Goal: Task Accomplishment & Management: Complete application form

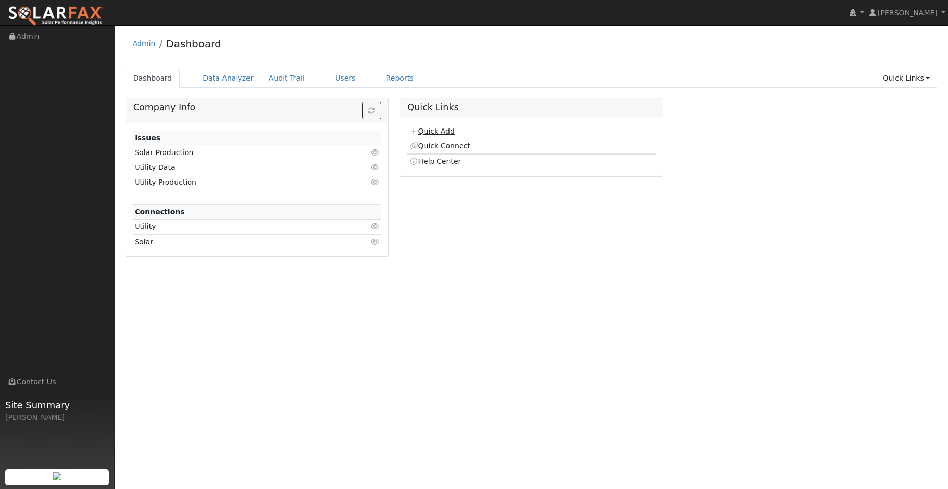
click at [444, 133] on link "Quick Add" at bounding box center [431, 131] width 45 height 8
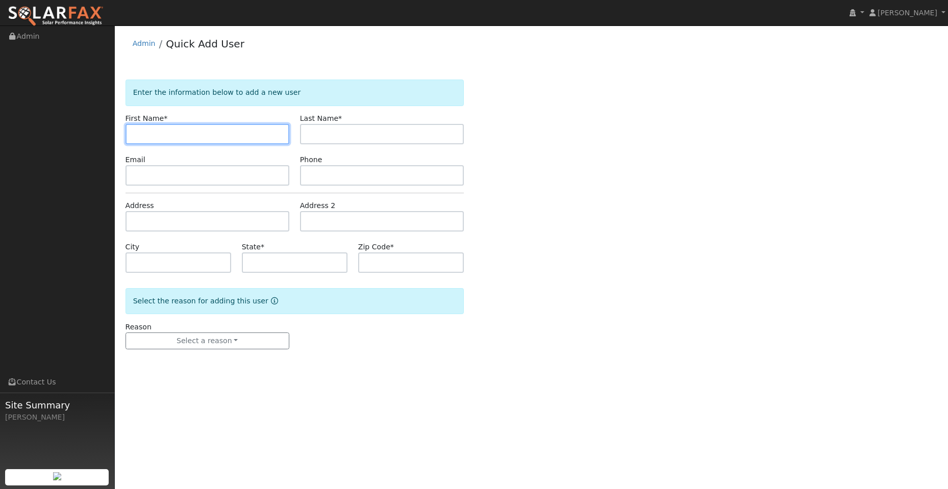
click at [143, 131] on input "text" at bounding box center [207, 134] width 164 height 20
paste input "Esperanza"
type input "Esperanza"
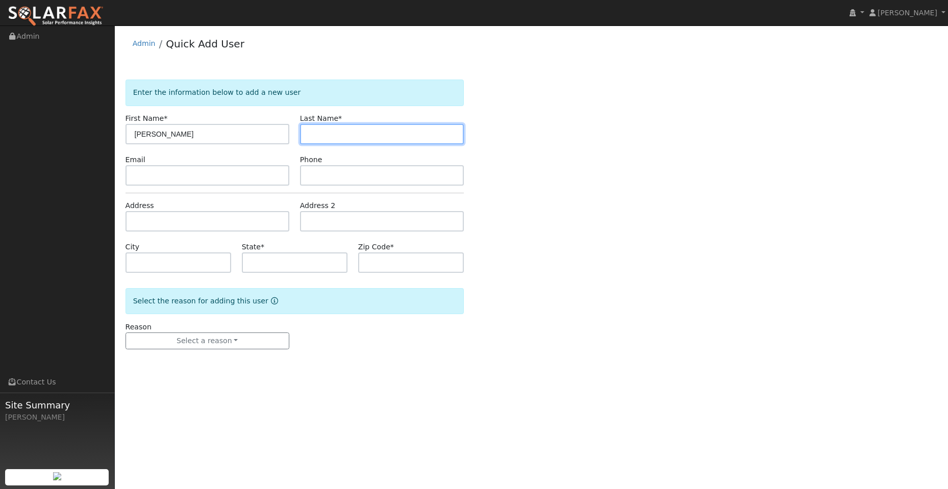
click at [318, 138] on input "text" at bounding box center [382, 134] width 164 height 20
click at [318, 127] on input "text" at bounding box center [382, 134] width 164 height 20
paste input "Reyes"
click at [309, 136] on input "Reyes" at bounding box center [382, 134] width 164 height 20
type input "Reyes"
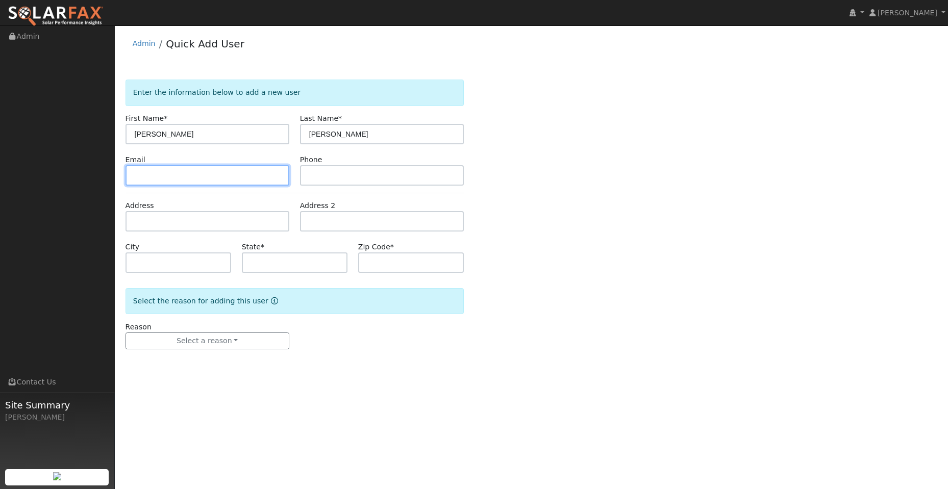
click at [233, 177] on input "text" at bounding box center [207, 175] width 164 height 20
click at [163, 173] on input "text" at bounding box center [207, 175] width 164 height 20
paste input "[EMAIL_ADDRESS][DOMAIN_NAME]"
type input "[EMAIL_ADDRESS][DOMAIN_NAME]"
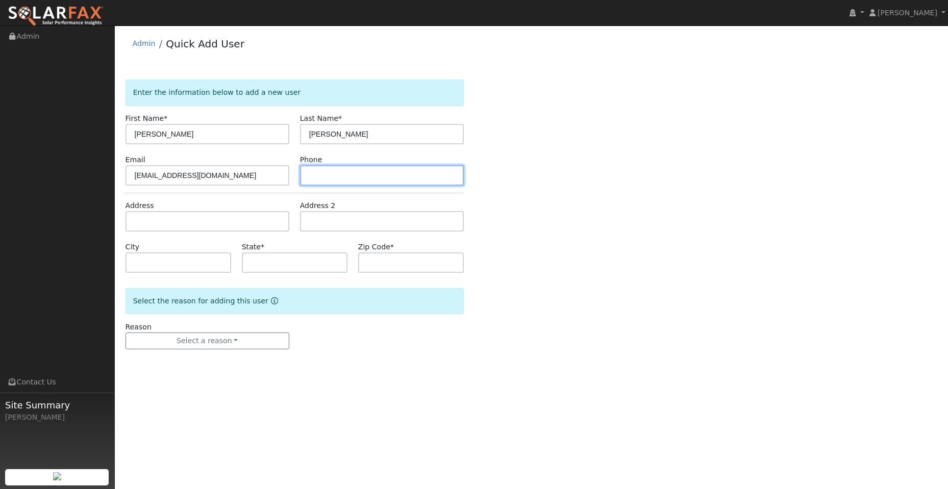
click at [357, 172] on input "text" at bounding box center [382, 175] width 164 height 20
click at [322, 170] on input "text" at bounding box center [382, 175] width 164 height 20
paste input "(707) 315-1216"
click at [312, 176] on input "(707) 315-1216" at bounding box center [382, 175] width 164 height 20
type input "(707) 315-1216"
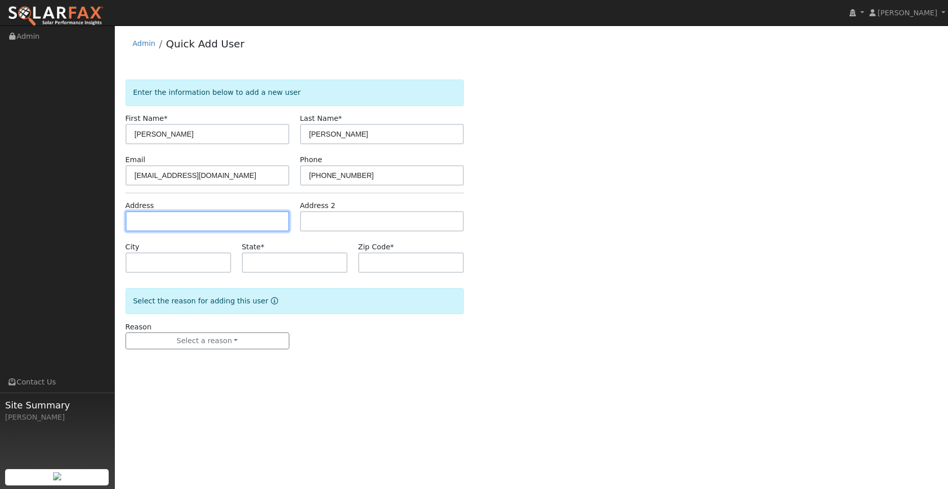
click at [163, 226] on input "text" at bounding box center [207, 221] width 164 height 20
click at [170, 219] on input "text" at bounding box center [207, 221] width 164 height 20
paste input "1352 Oakwood Avenue"
type input "1352 Oakwood Avenue"
type input "Vallejo"
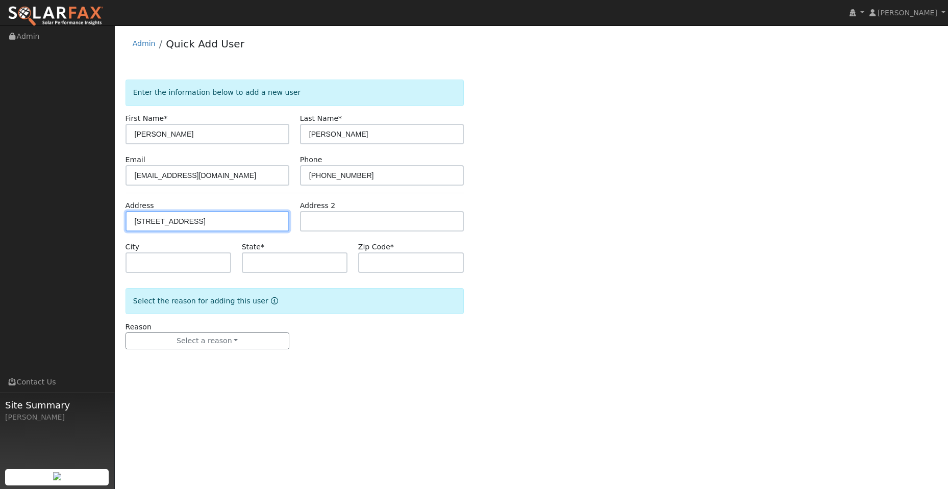
type input "CA"
type input "94591"
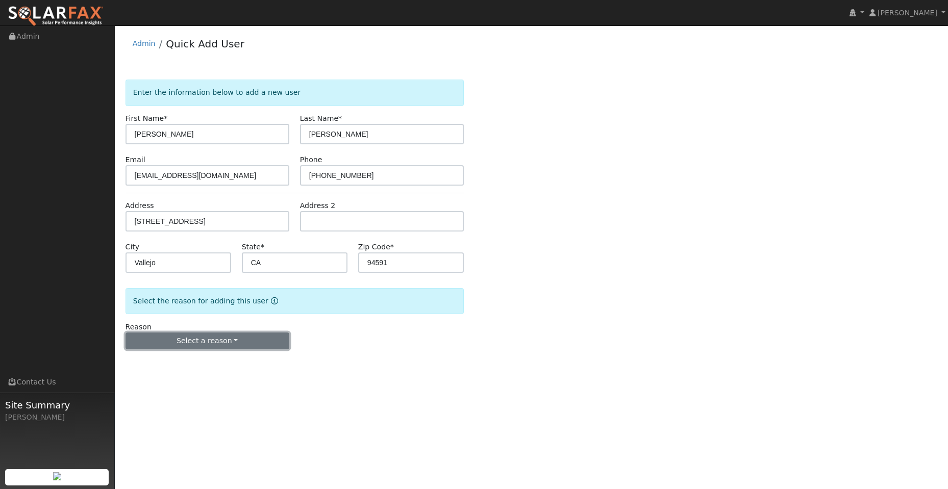
click at [242, 341] on button "Select a reason" at bounding box center [207, 341] width 164 height 17
click at [172, 366] on link "New lead" at bounding box center [182, 362] width 113 height 14
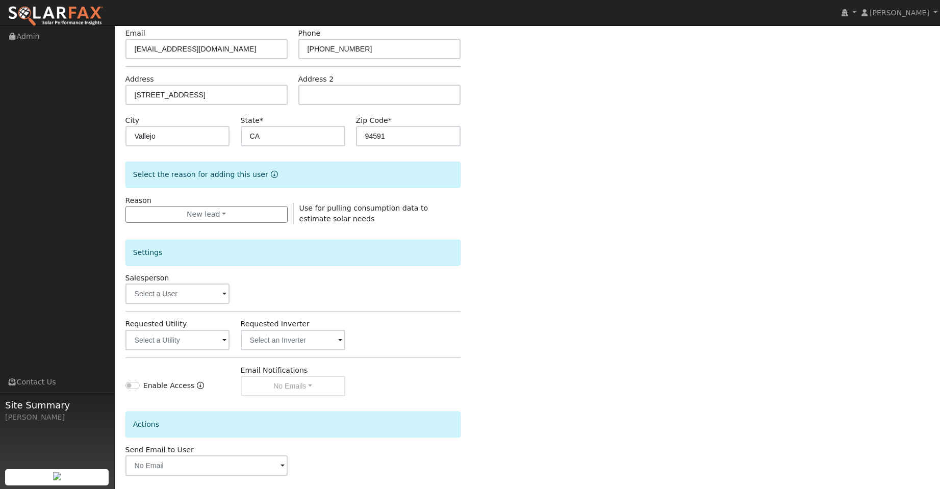
scroll to position [153, 0]
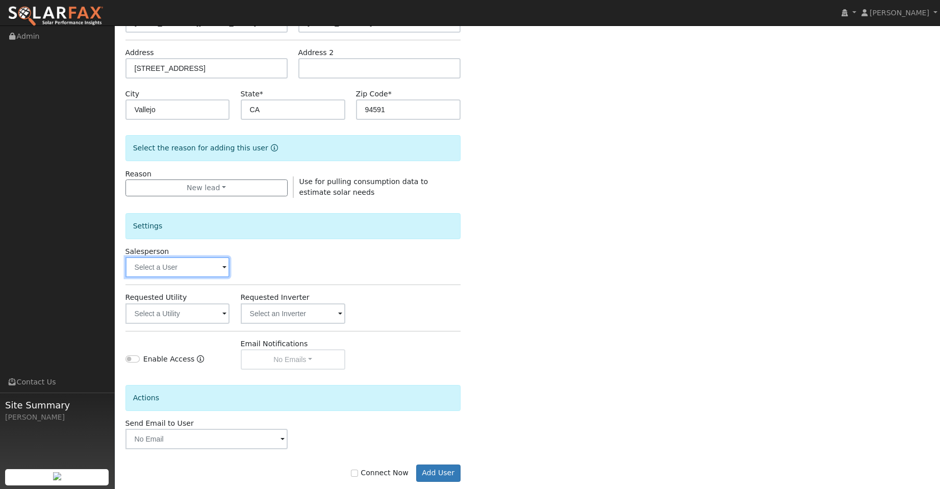
click at [201, 265] on input "text" at bounding box center [177, 267] width 105 height 20
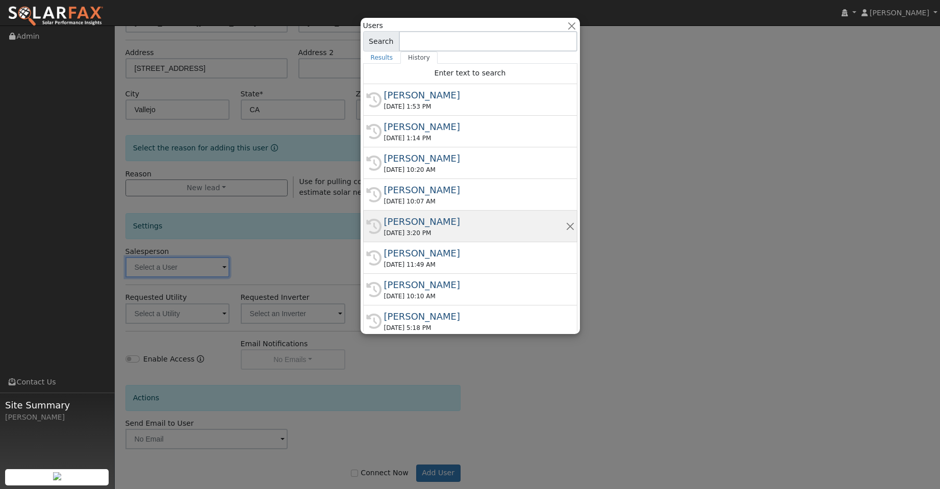
click at [490, 223] on div "Kelsey Commerford" at bounding box center [475, 222] width 182 height 14
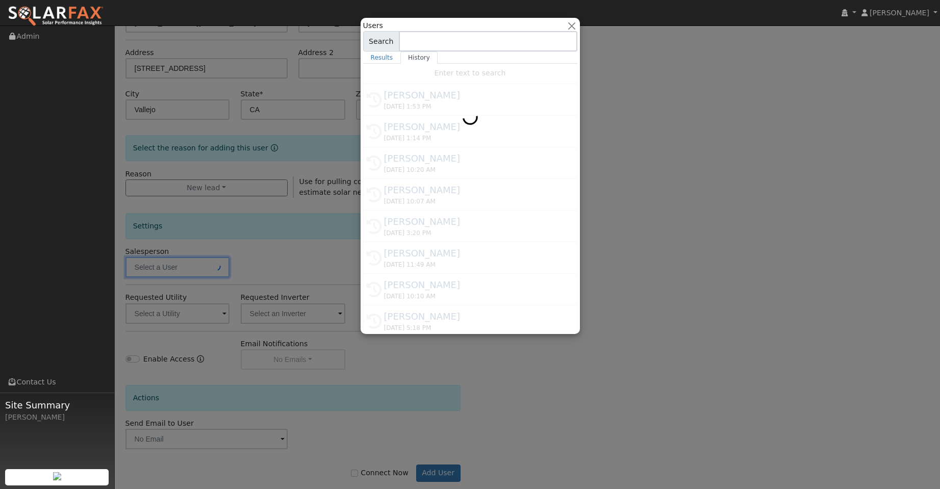
type input "Kelsey Commerford"
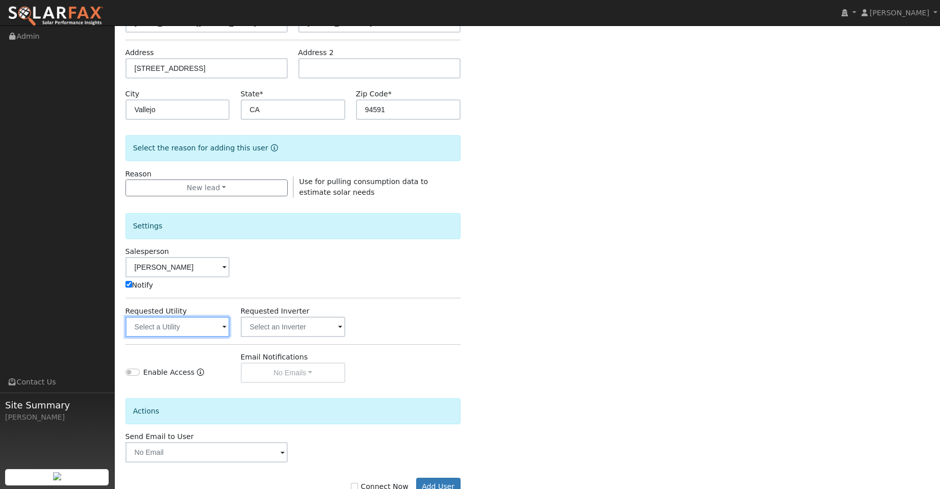
click at [184, 325] on input "text" at bounding box center [177, 327] width 105 height 20
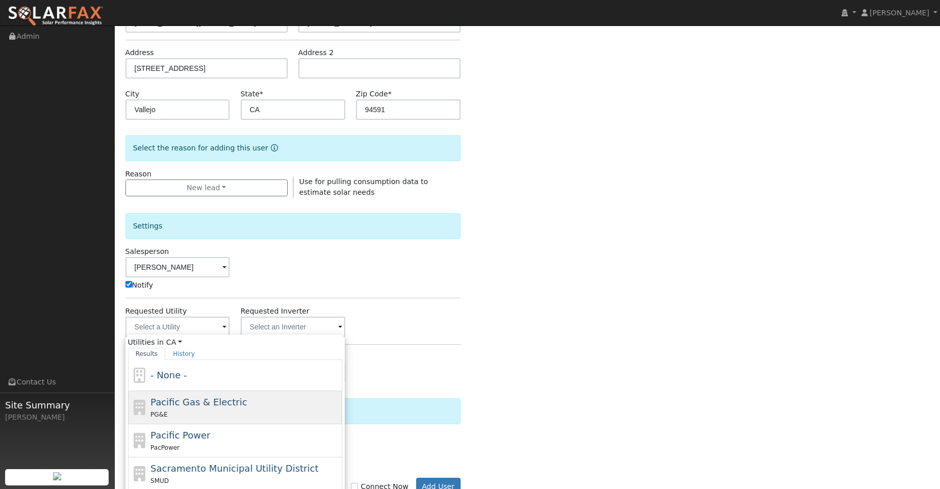
click at [254, 409] on div "PG&E" at bounding box center [244, 414] width 189 height 11
type input "Pacific Gas & Electric"
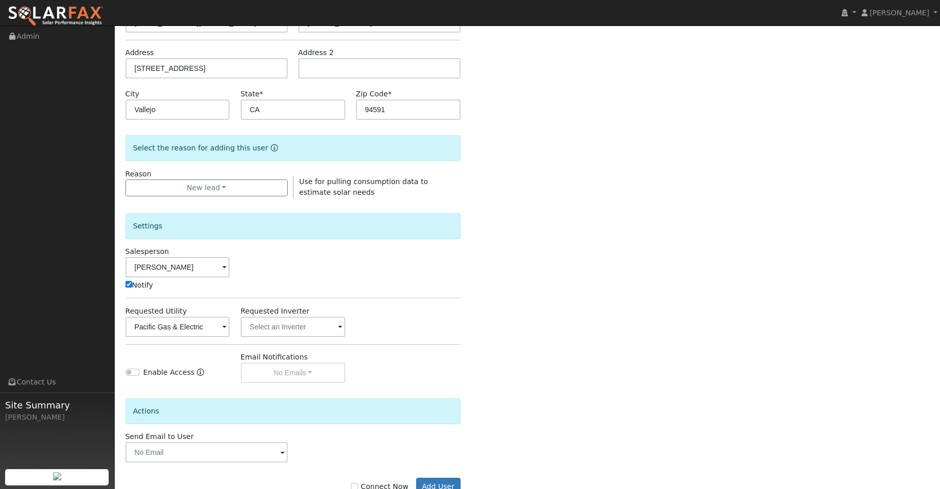
scroll to position [185, 0]
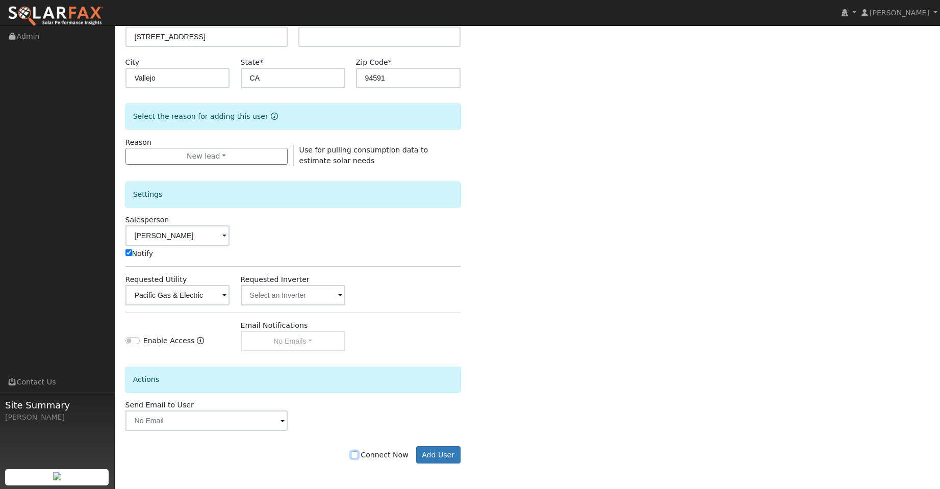
click at [358, 454] on input "Connect Now" at bounding box center [354, 454] width 7 height 7
checkbox input "true"
click at [435, 456] on button "Add User" at bounding box center [438, 454] width 44 height 17
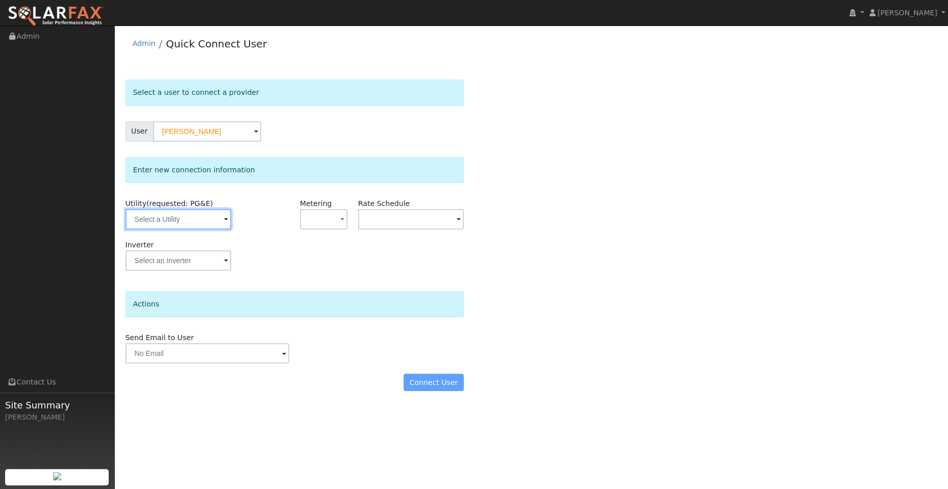
click at [164, 215] on input "text" at bounding box center [178, 219] width 106 height 20
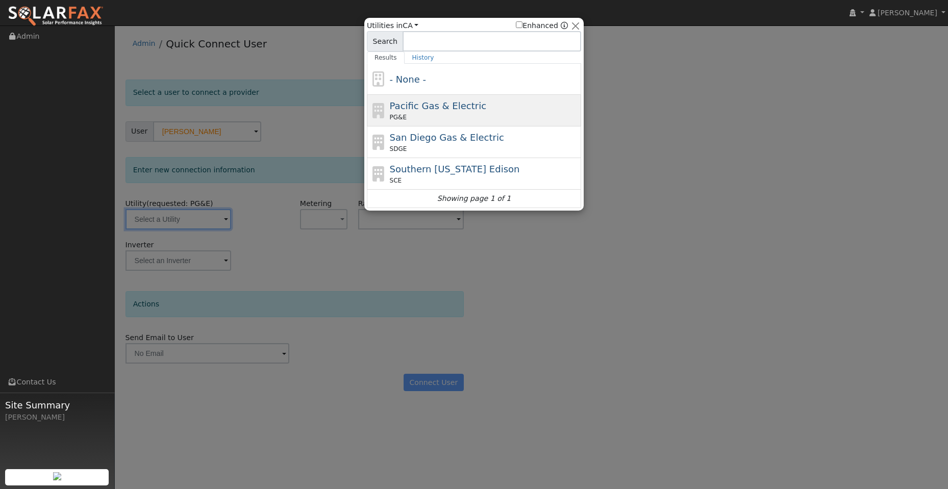
click at [461, 104] on span "Pacific Gas & Electric" at bounding box center [438, 105] width 96 height 11
type input "PG&E"
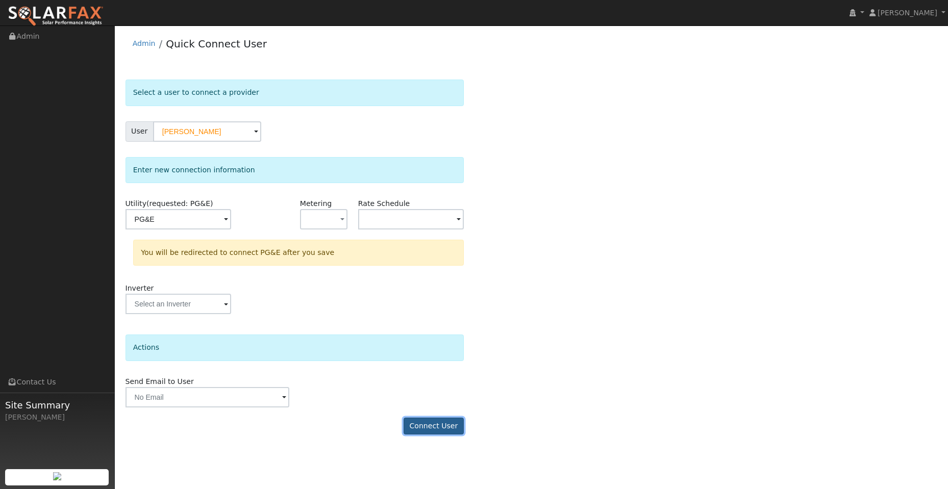
click at [453, 422] on button "Connect User" at bounding box center [433, 426] width 60 height 17
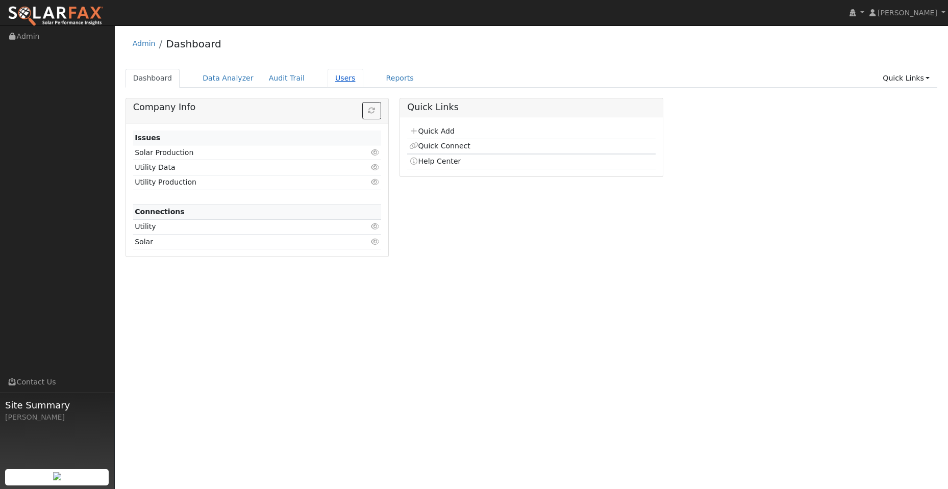
click at [332, 79] on link "Users" at bounding box center [345, 78] width 36 height 19
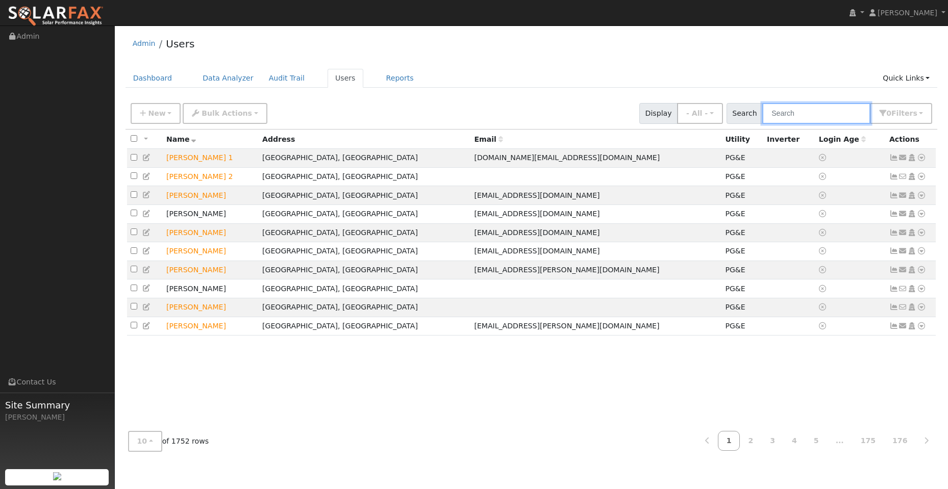
click at [799, 113] on input "text" at bounding box center [816, 113] width 108 height 21
paste input "[PERSON_NAME]"
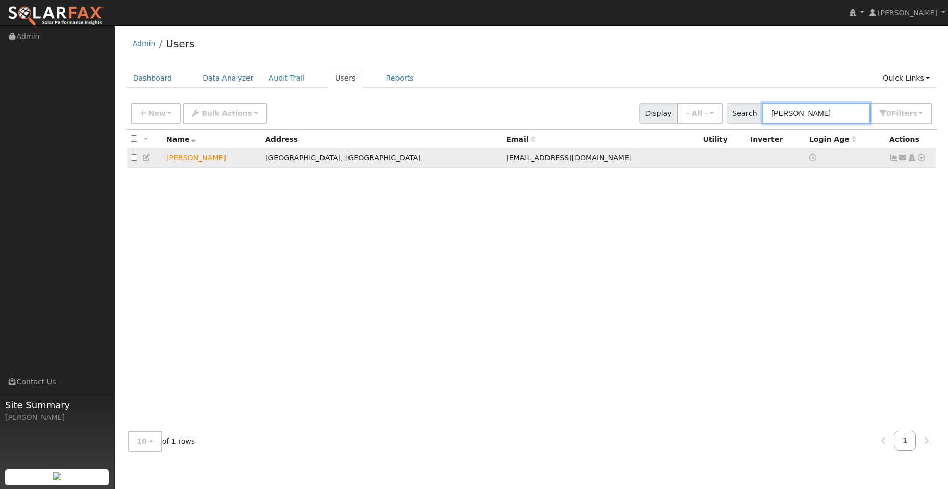
type input "[PERSON_NAME]"
click at [920, 159] on icon at bounding box center [920, 157] width 9 height 7
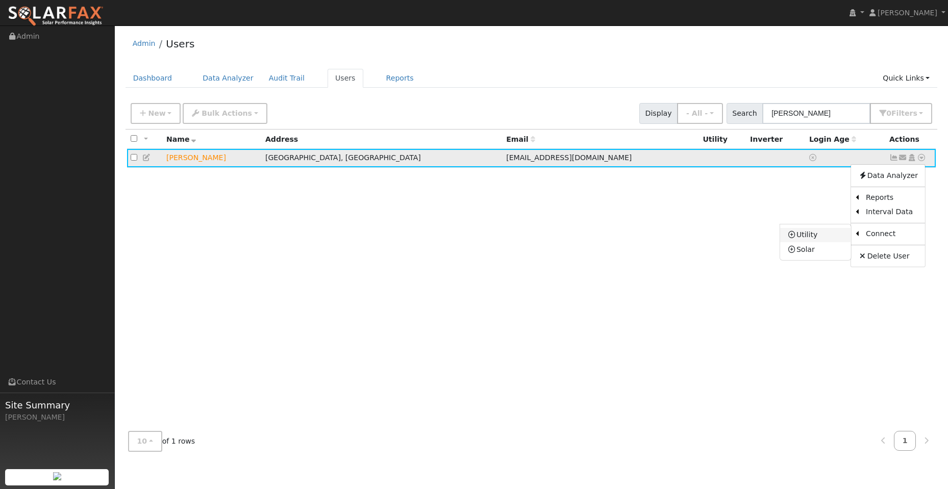
click at [833, 236] on link "Utility" at bounding box center [815, 235] width 71 height 14
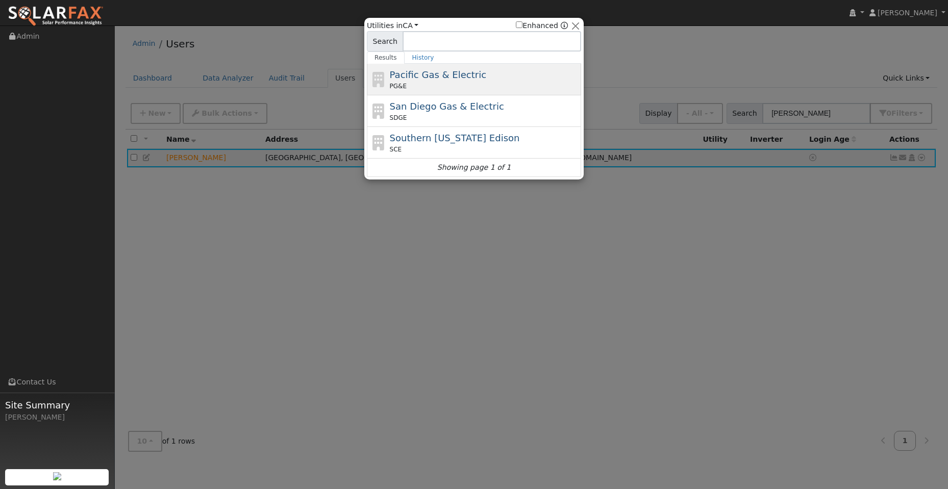
click at [472, 84] on div "PG&E" at bounding box center [484, 86] width 189 height 9
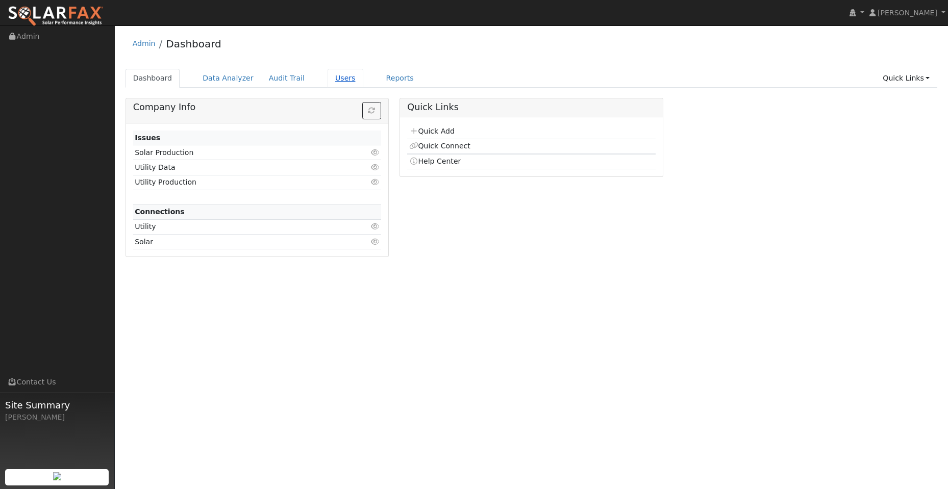
click at [336, 82] on link "Users" at bounding box center [345, 78] width 36 height 19
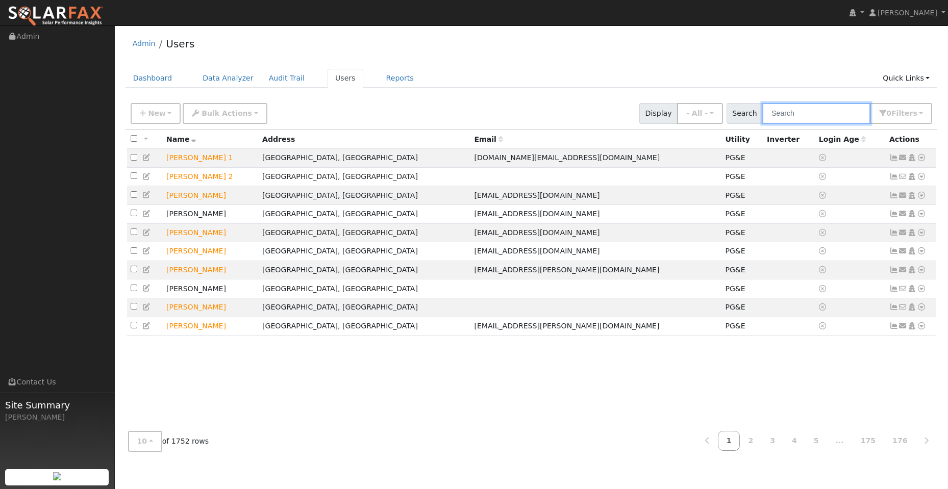
click at [825, 114] on input "text" at bounding box center [816, 113] width 108 height 21
click at [798, 111] on input "text" at bounding box center [816, 113] width 108 height 21
paste input "[PERSON_NAME]"
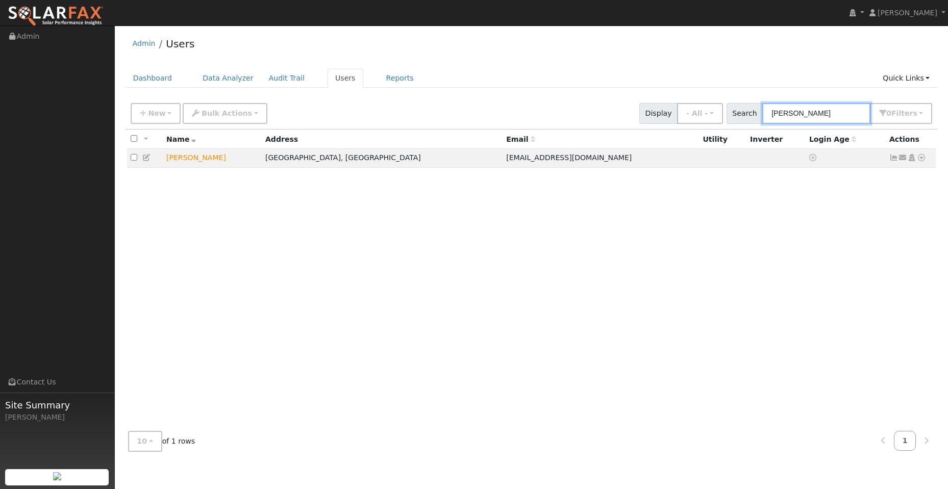
type input "[PERSON_NAME]"
click at [921, 160] on icon at bounding box center [920, 157] width 9 height 7
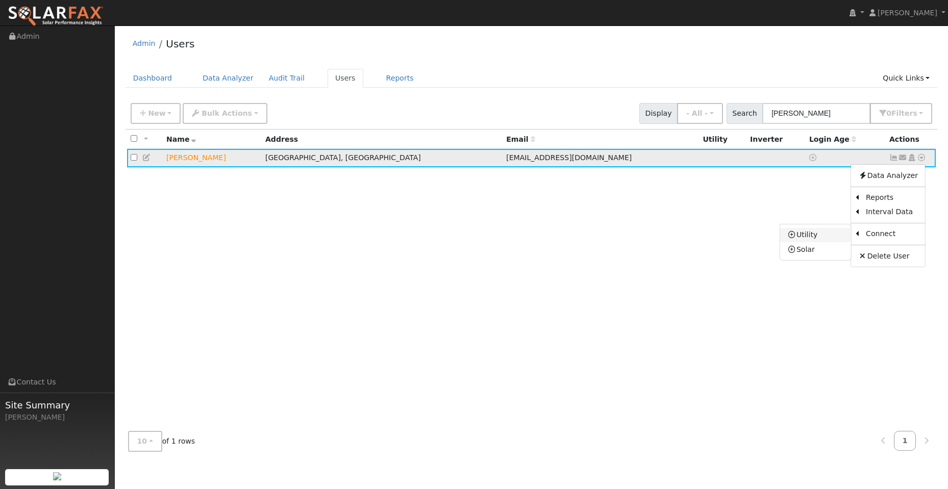
click at [829, 240] on link "Utility" at bounding box center [815, 235] width 71 height 14
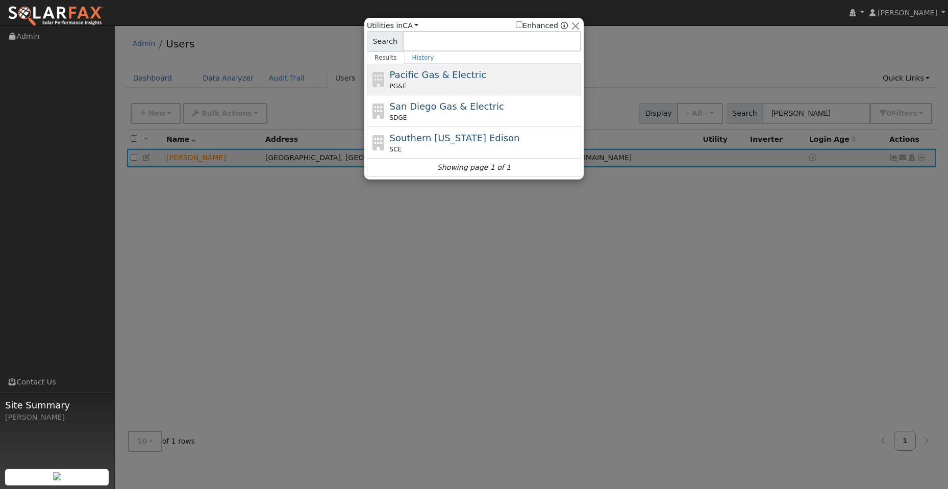
click at [489, 73] on div "Pacific Gas & Electric PG&E" at bounding box center [484, 79] width 189 height 23
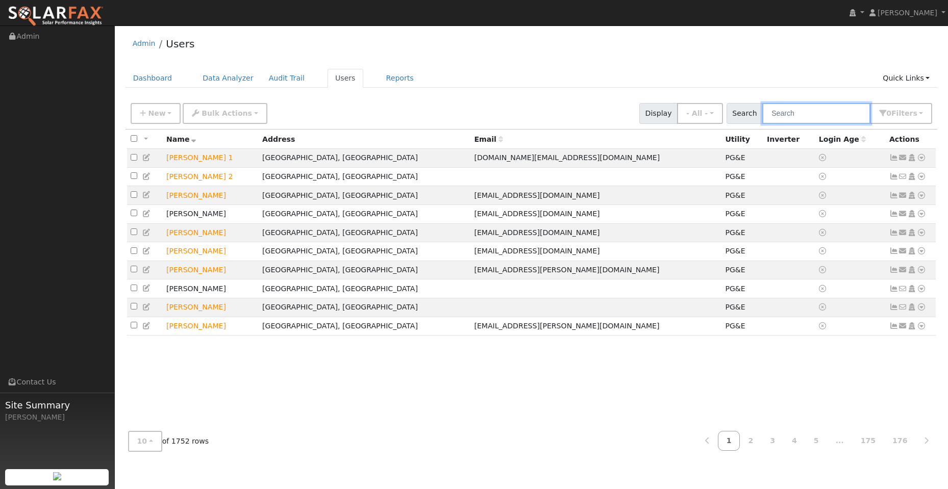
click at [835, 112] on input "text" at bounding box center [816, 113] width 108 height 21
click at [795, 107] on input "text" at bounding box center [816, 113] width 108 height 21
click at [797, 114] on input "text" at bounding box center [816, 113] width 108 height 21
paste input "[PERSON_NAME]"
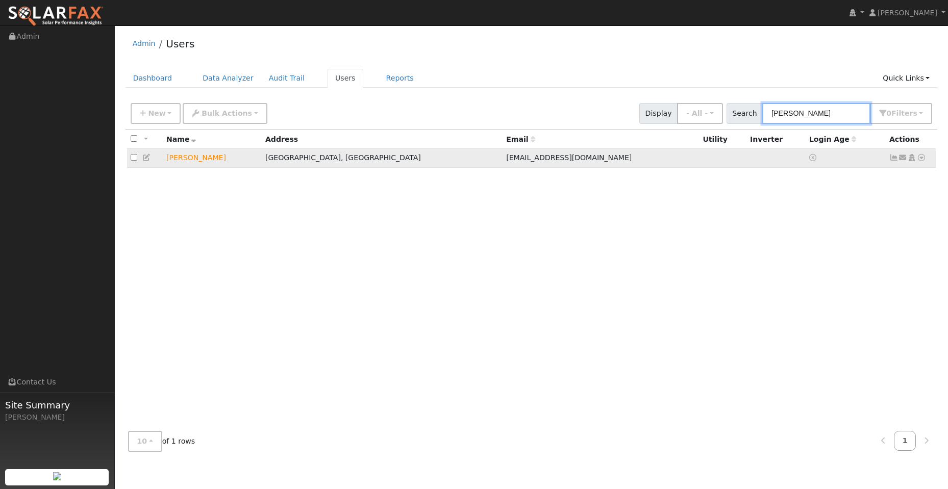
type input "[PERSON_NAME]"
click at [923, 159] on icon at bounding box center [920, 157] width 9 height 7
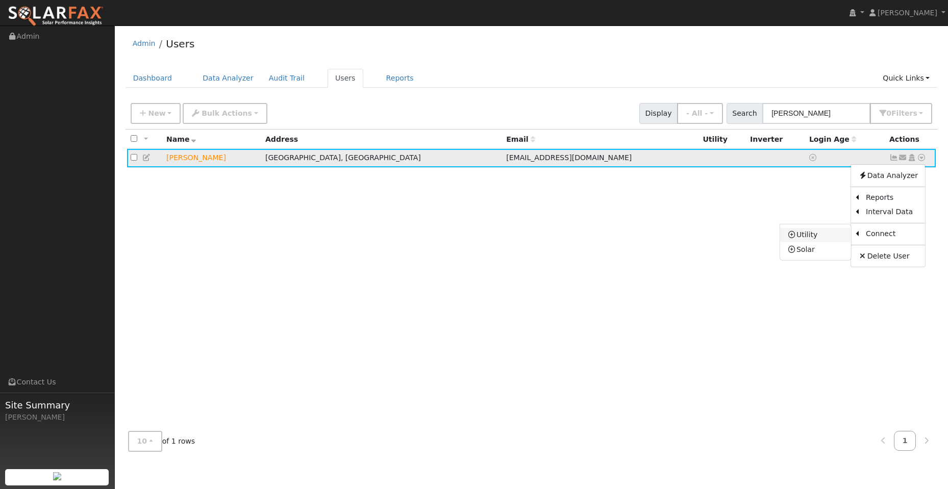
click at [833, 231] on link "Utility" at bounding box center [815, 235] width 71 height 14
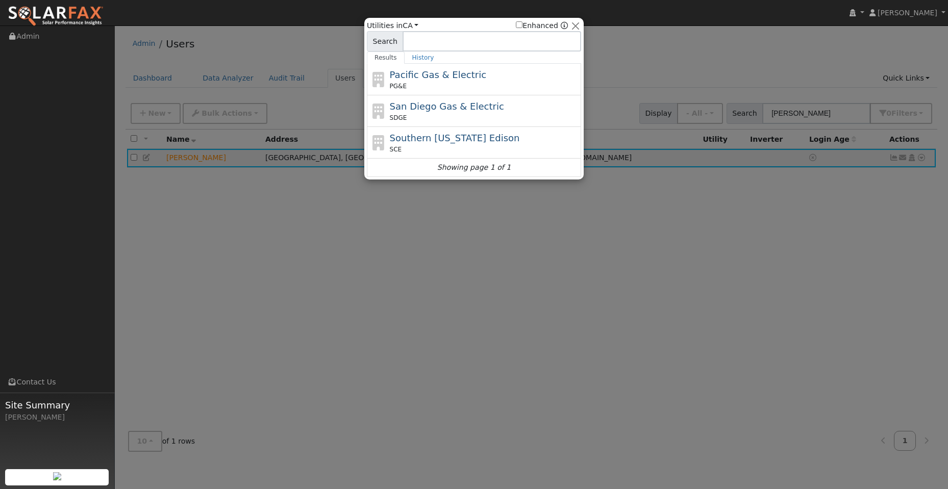
click at [506, 75] on div "Pacific Gas & Electric PG&E" at bounding box center [484, 79] width 189 height 23
